Goal: Information Seeking & Learning: Learn about a topic

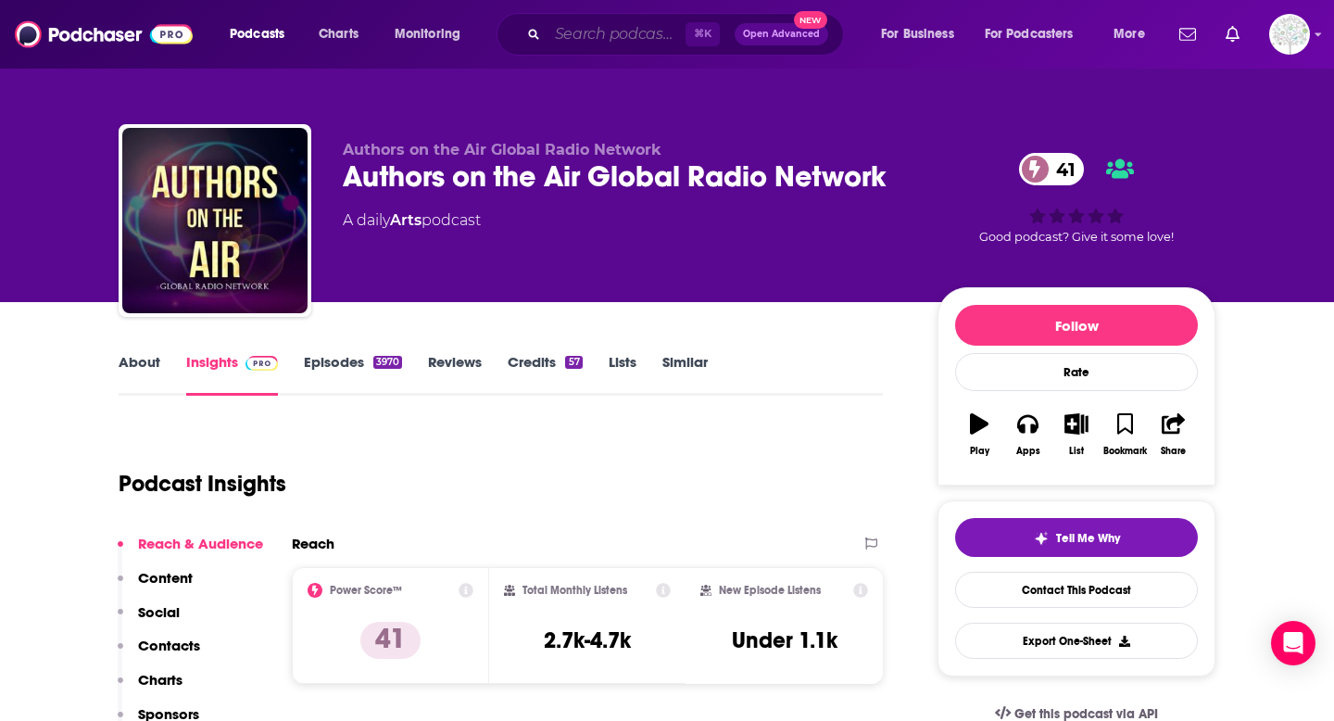
click at [601, 41] on input "Search podcasts, credits, & more..." at bounding box center [617, 34] width 138 height 30
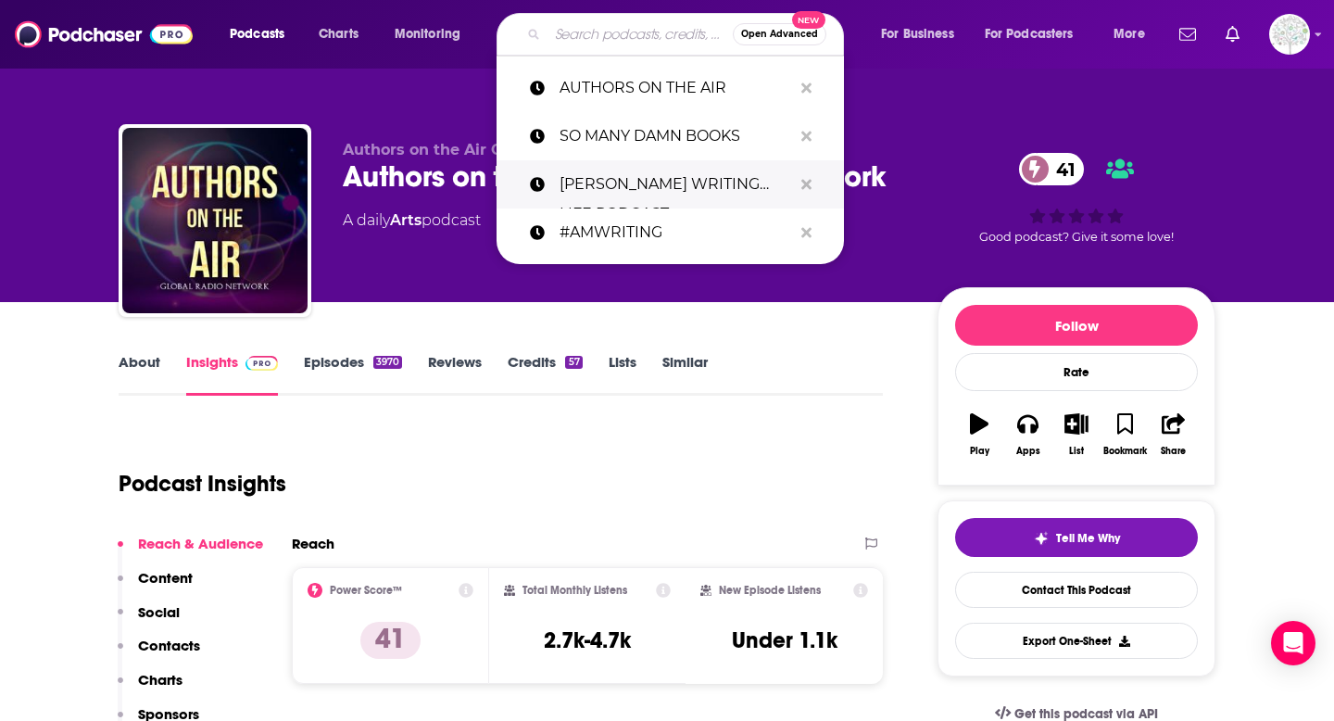
click at [596, 193] on p "[PERSON_NAME] WRITING LIFE PODCAST" at bounding box center [676, 184] width 233 height 48
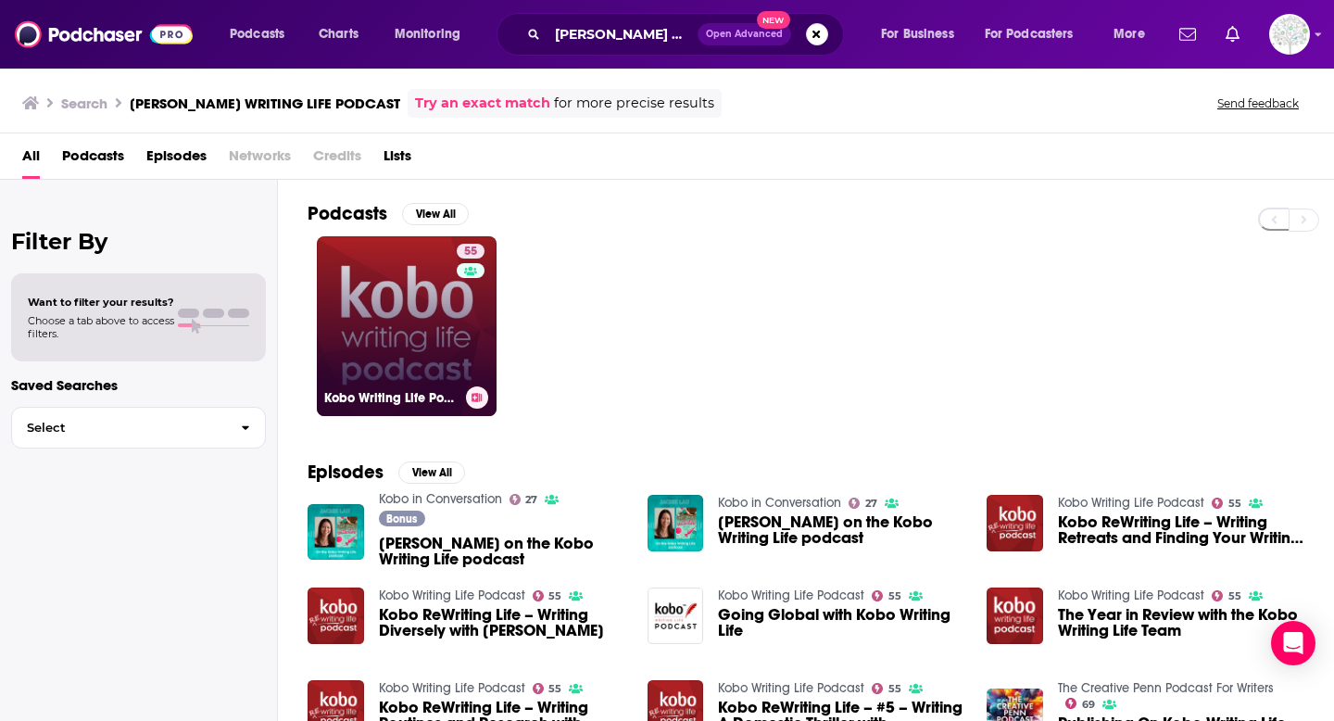
click at [404, 335] on link "55 Kobo Writing Life Podcast" at bounding box center [407, 326] width 180 height 180
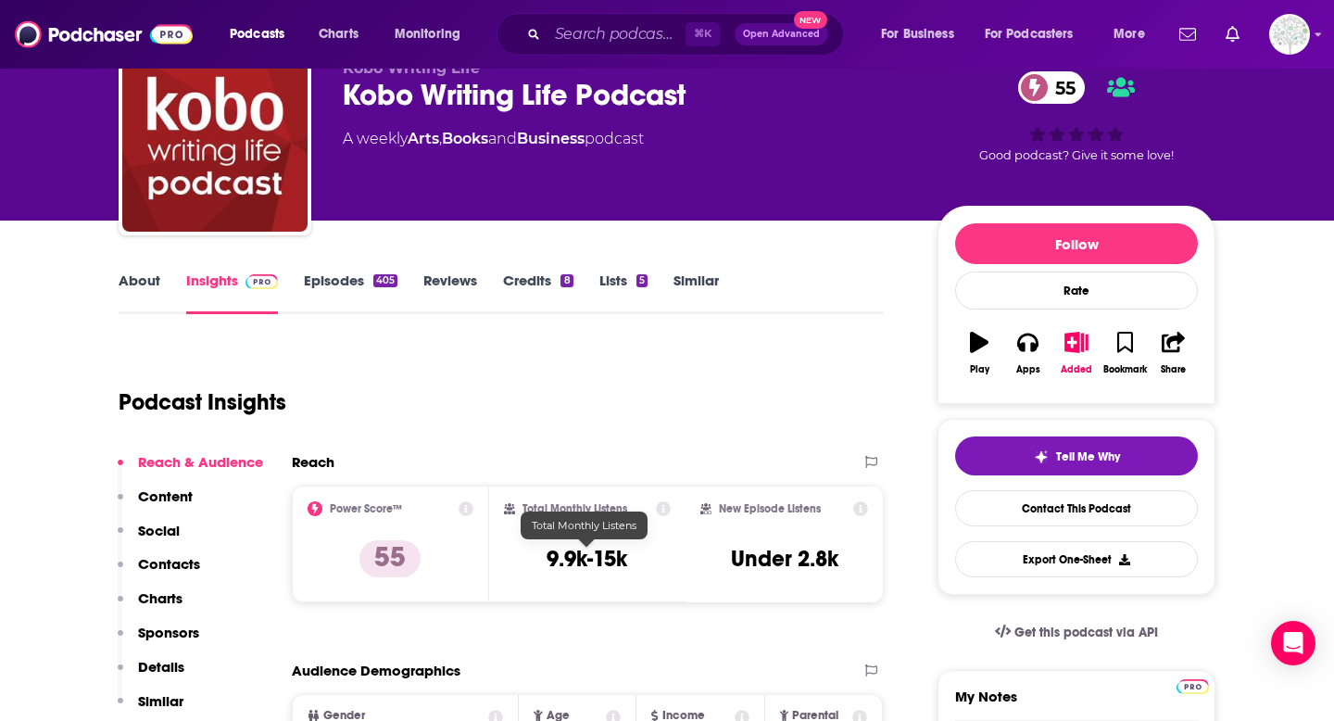
scroll to position [83, 0]
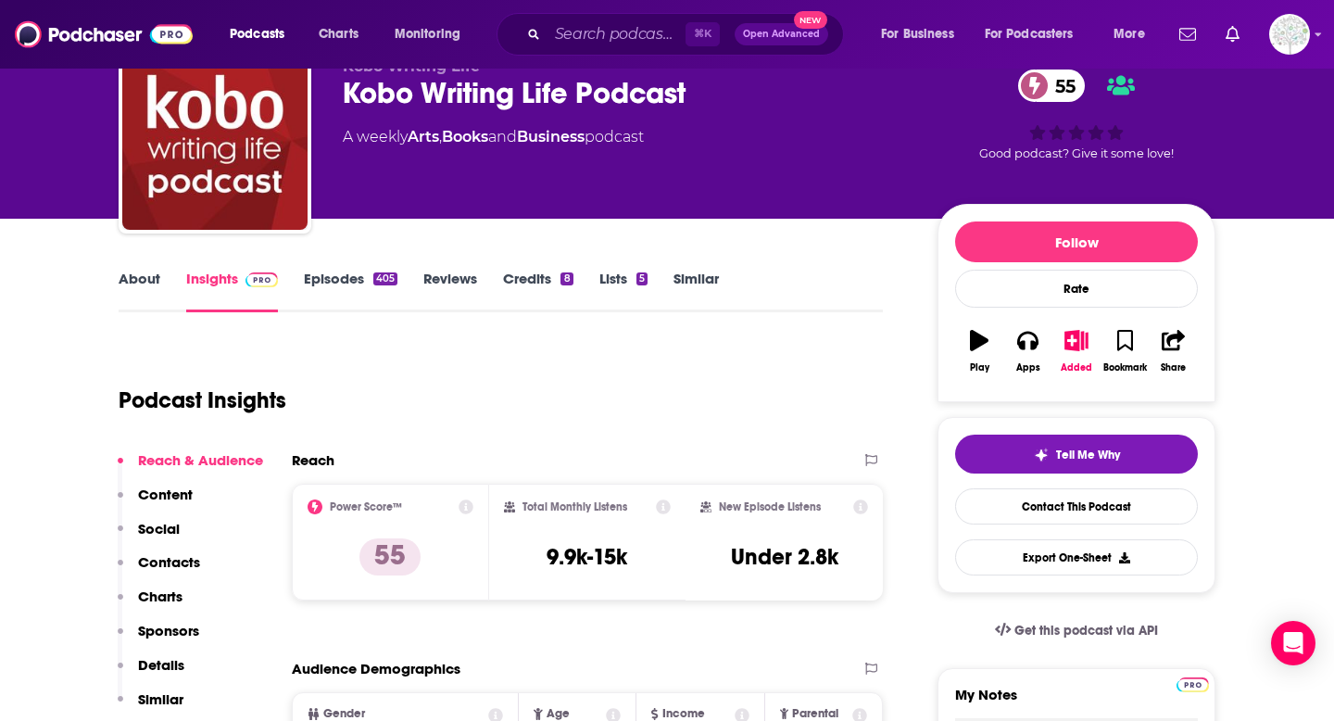
click at [131, 280] on link "About" at bounding box center [140, 291] width 42 height 43
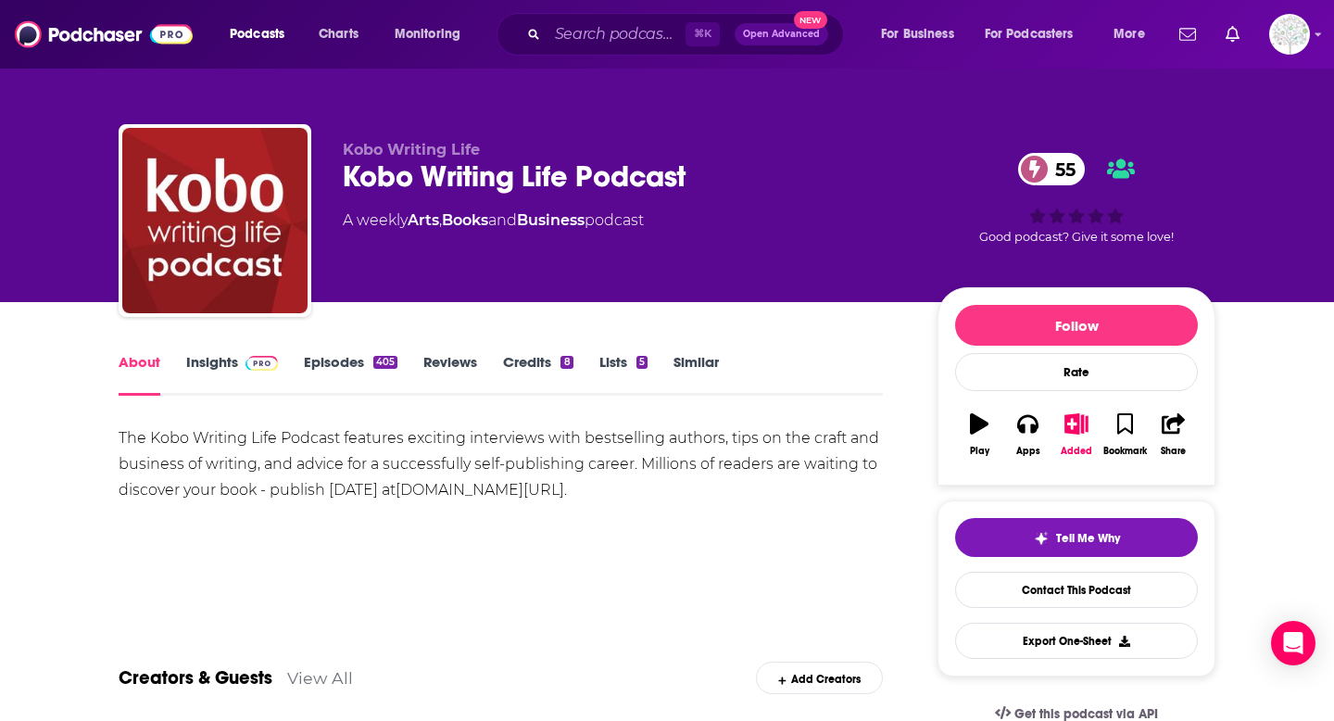
scroll to position [29, 0]
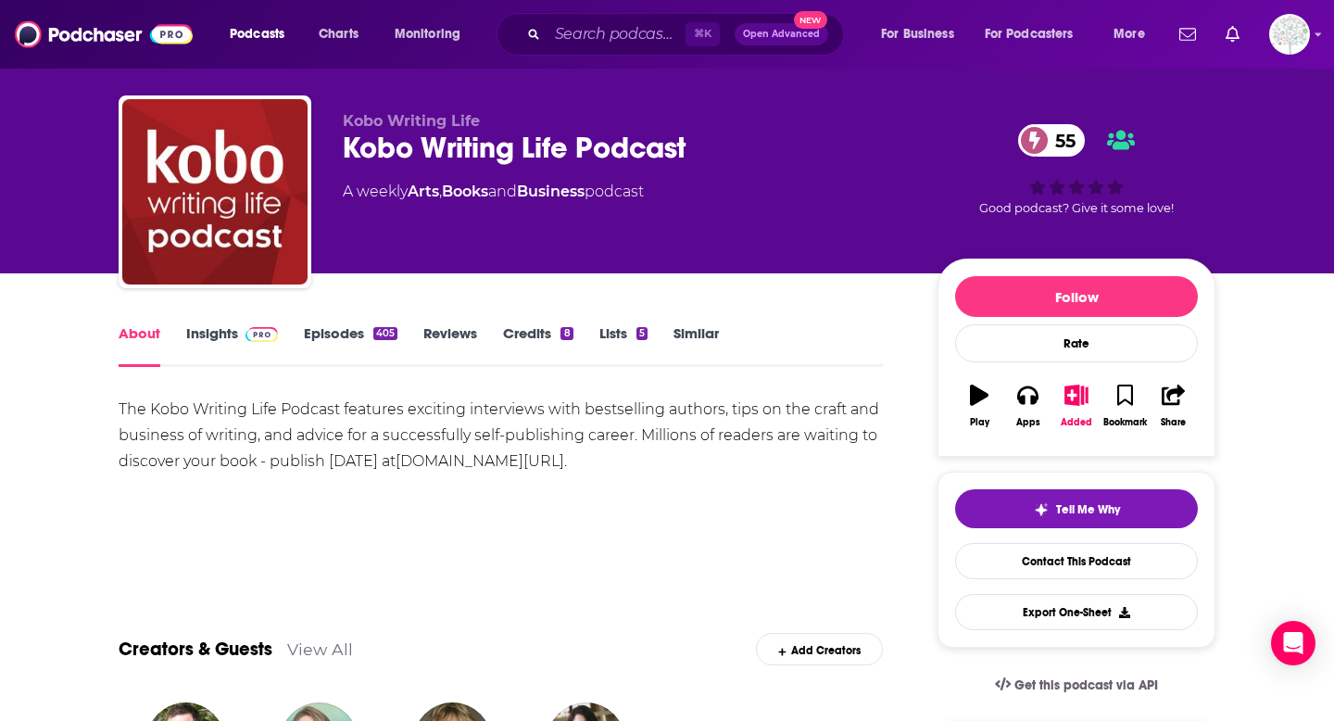
click at [134, 408] on div "The Kobo Writing Life Podcast features exciting interviews with bestselling aut…" at bounding box center [501, 436] width 765 height 78
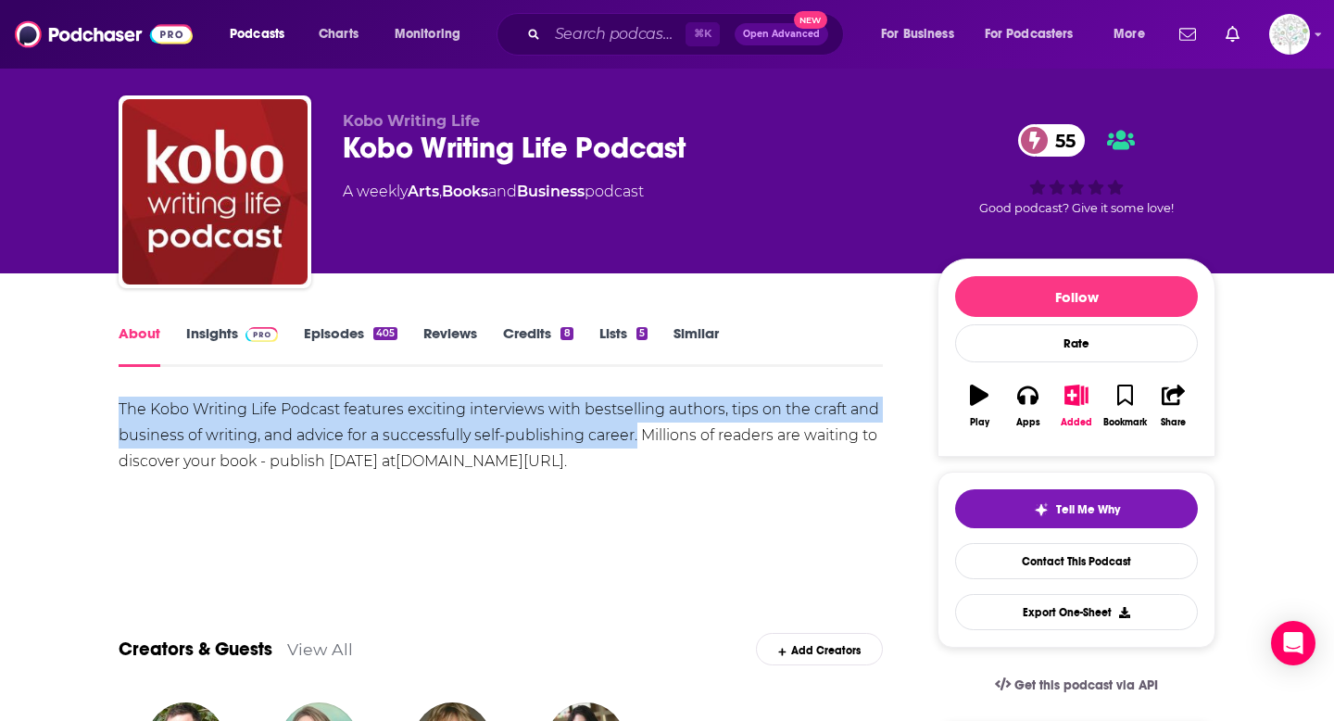
drag, startPoint x: 134, startPoint y: 408, endPoint x: 630, endPoint y: 438, distance: 496.7
click at [630, 438] on div "The Kobo Writing Life Podcast features exciting interviews with bestselling aut…" at bounding box center [501, 436] width 765 height 78
copy div "The Kobo Writing Life Podcast features exciting interviews with bestselling aut…"
